Goal: Transaction & Acquisition: Book appointment/travel/reservation

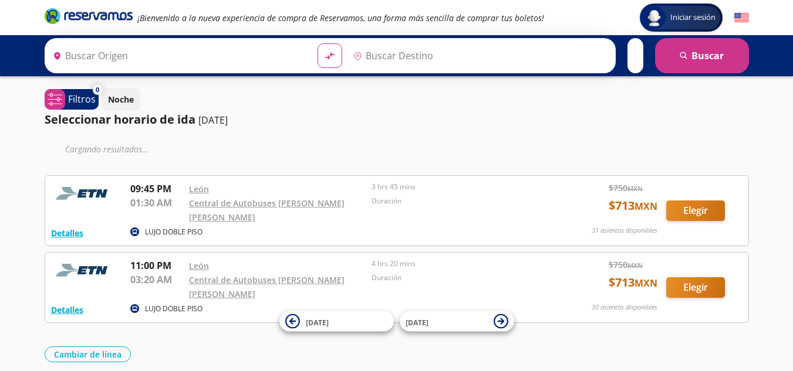
type input "[GEOGRAPHIC_DATA], [GEOGRAPHIC_DATA]"
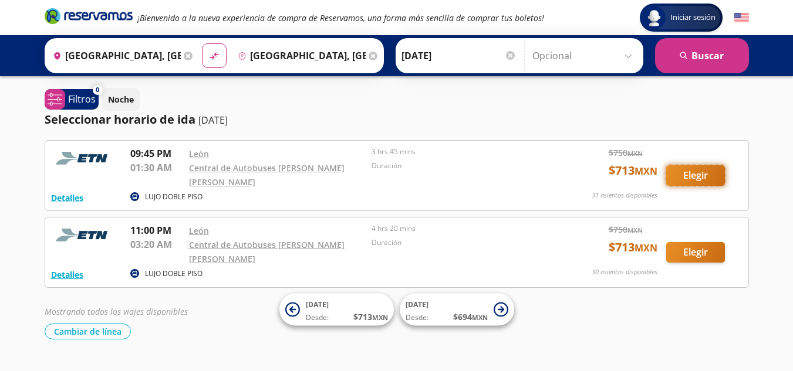
click at [677, 169] on button "Elegir" at bounding box center [695, 175] width 59 height 21
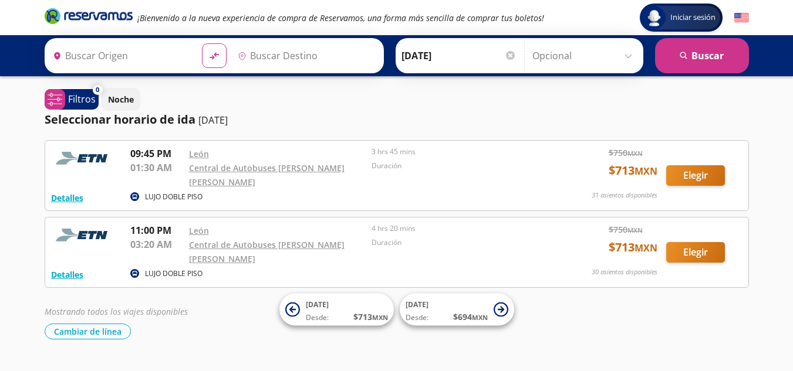
type input "[GEOGRAPHIC_DATA], [GEOGRAPHIC_DATA]"
